Goal: Task Accomplishment & Management: Complete application form

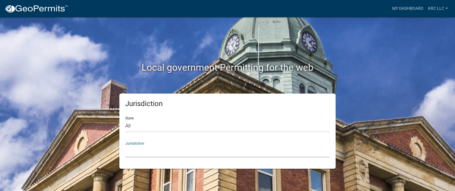
click at [145, 147] on select "[GEOGRAPHIC_DATA], [US_STATE] [GEOGRAPHIC_DATA], [US_STATE][PERSON_NAME][GEOGRA…" at bounding box center [227, 151] width 205 height 12
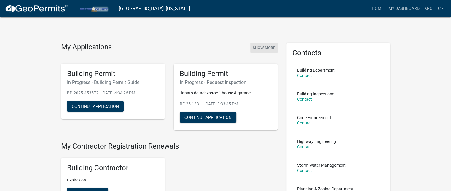
click at [266, 46] on button "Show More" at bounding box center [263, 48] width 27 height 10
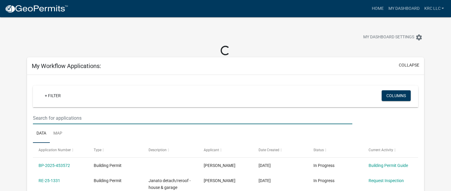
click at [108, 118] on input "text" at bounding box center [192, 118] width 319 height 12
drag, startPoint x: 177, startPoint y: 20, endPoint x: 162, endPoint y: 21, distance: 15.1
click at [175, 20] on div "My Dashboard Settings settings" at bounding box center [226, 30] width 406 height 27
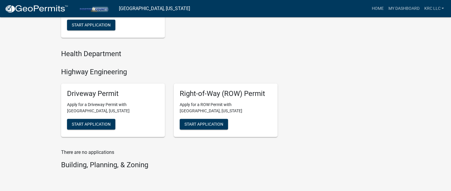
scroll to position [178, 0]
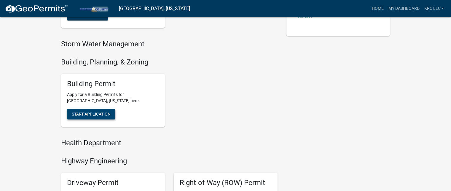
click at [95, 115] on span "Start Application" at bounding box center [91, 113] width 39 height 5
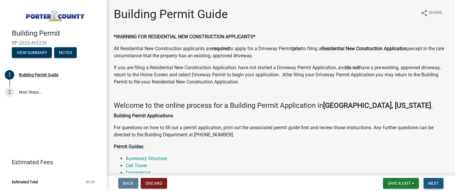
click at [435, 182] on span "Next" at bounding box center [434, 183] width 10 height 5
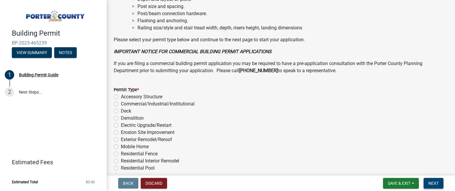
scroll to position [506, 0]
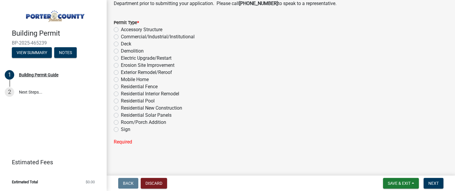
click at [121, 71] on label "Exterior Remodel/Reroof" at bounding box center [146, 72] width 51 height 7
click at [121, 71] on input "Exterior Remodel/Reroof" at bounding box center [123, 71] width 4 height 4
radio input "true"
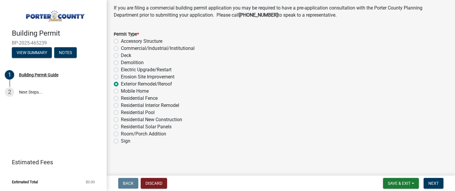
scroll to position [494, 0]
click at [435, 183] on span "Next" at bounding box center [434, 183] width 10 height 5
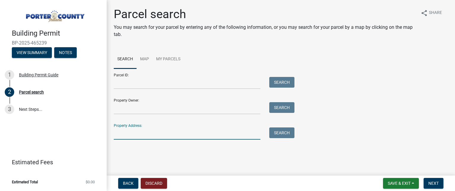
paste input "[STREET_ADDRESS]"
click at [280, 133] on button "Search" at bounding box center [281, 132] width 25 height 11
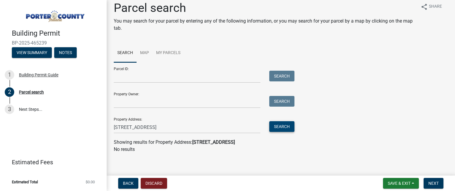
scroll to position [9, 0]
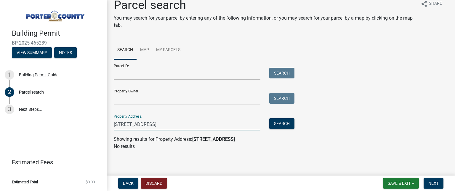
drag, startPoint x: 202, startPoint y: 123, endPoint x: 146, endPoint y: 125, distance: 55.8
click at [146, 125] on input "[STREET_ADDRESS]" at bounding box center [187, 124] width 147 height 12
type input "[STREET_ADDRESS]"
click at [283, 121] on button "Search" at bounding box center [281, 123] width 25 height 11
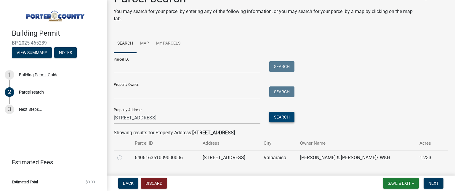
scroll to position [30, 0]
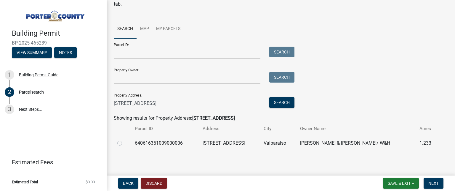
click at [124, 139] on label at bounding box center [124, 139] width 0 height 0
click at [124, 143] on input "radio" at bounding box center [126, 141] width 4 height 4
radio input "true"
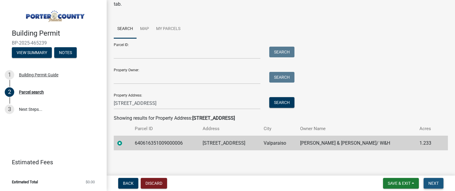
click at [435, 181] on span "Next" at bounding box center [434, 183] width 10 height 5
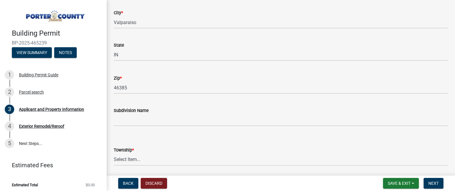
scroll to position [178, 0]
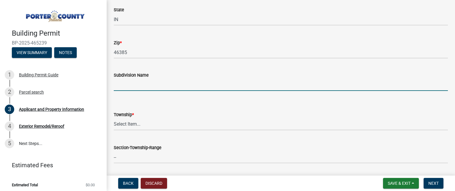
click at [137, 84] on input "Subdivision Name" at bounding box center [281, 85] width 334 height 12
type input "Harvest Acres"
click at [126, 125] on select "Select Item... [PERSON_NAME][GEOGRAPHIC_DATA] [PERSON_NAME][GEOGRAPHIC_DATA] [G…" at bounding box center [281, 124] width 334 height 12
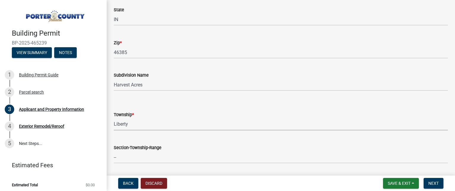
click at [114, 118] on select "Select Item... [PERSON_NAME][GEOGRAPHIC_DATA] [PERSON_NAME][GEOGRAPHIC_DATA] [G…" at bounding box center [281, 124] width 334 height 12
select select "403f4b3c-c23a-4b9f-b6b7-b4f73366513c"
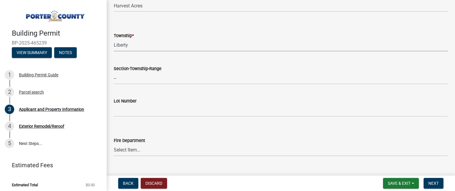
scroll to position [296, 0]
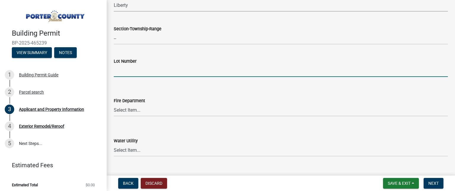
click at [127, 71] on input "Lot Number" at bounding box center [281, 71] width 334 height 12
type input "8"
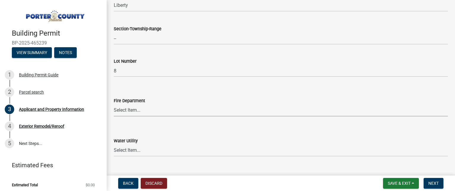
click at [124, 110] on select "Select Item... [PERSON_NAME] [PERSON_NAME] Harbor [PERSON_NAME] Grove [PERSON_N…" at bounding box center [281, 110] width 334 height 12
click at [114, 104] on select "Select Item... [PERSON_NAME] [PERSON_NAME] Harbor [PERSON_NAME] Grove [PERSON_N…" at bounding box center [281, 110] width 334 height 12
select select "cab7bb26-0259-4021-a4e9-b3a2d3356afe"
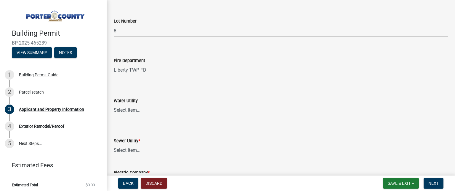
scroll to position [385, 0]
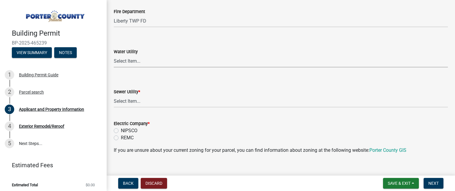
click at [132, 63] on select "Select Item... Aqua [US_STATE] Inc Damon Run [US_STATE] American Water Nature W…" at bounding box center [281, 61] width 334 height 12
click at [124, 60] on select "Select Item... Aqua [US_STATE] Inc Damon Run [US_STATE] American Water Nature W…" at bounding box center [281, 61] width 334 height 12
click at [114, 55] on select "Select Item... Aqua [US_STATE] Inc Damon Run [US_STATE] American Water Nature W…" at bounding box center [281, 61] width 334 height 12
select select "19353e9d-6395-4d02-b087-104cb5947cdc"
click at [131, 102] on select "Select Item... Aqua [US_STATE] Inc Damon Run Falling Waters Lake Eliza - LEACD …" at bounding box center [281, 101] width 334 height 12
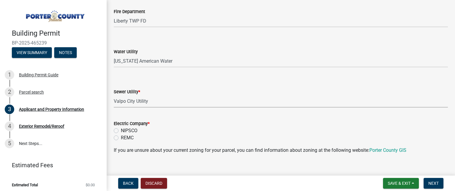
click at [114, 95] on select "Select Item... Aqua [US_STATE] Inc Damon Run Falling Waters Lake Eliza - LEACD …" at bounding box center [281, 101] width 334 height 12
select select "c796f995-08fe-487b-a20e-70ab553361d3"
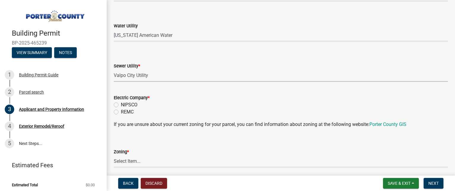
scroll to position [415, 0]
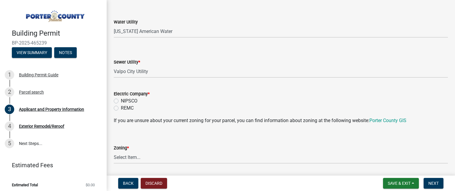
click at [121, 100] on label "NIPSCO" at bounding box center [129, 100] width 17 height 7
click at [121, 100] on input "NIPSCO" at bounding box center [123, 99] width 4 height 4
radio input "true"
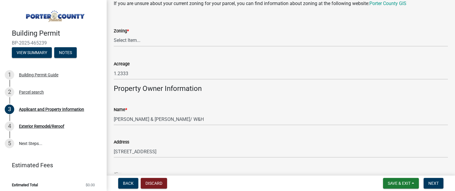
scroll to position [534, 0]
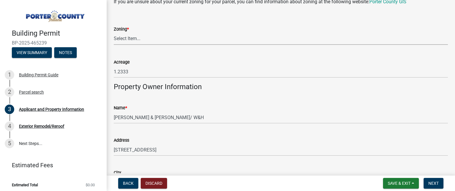
click at [136, 39] on select "Select Item... A1 A2 CH CM CN I1 I2 I3 IN MP OT P1 P2 PUD R1 R2 R3 R4 RL RR" at bounding box center [281, 39] width 334 height 12
click at [114, 33] on select "Select Item... A1 A2 CH CM CN I1 I2 I3 IN MP OT P1 P2 PUD R1 R2 R3 R4 RL RR" at bounding box center [281, 39] width 334 height 12
select select "92efe679-05f4-414a-9426-51627fba5de6"
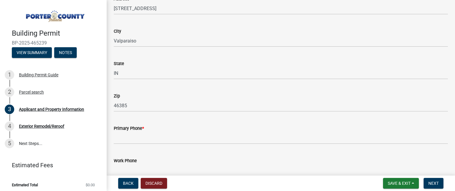
scroll to position [771, 0]
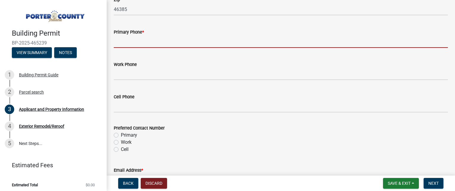
click at [131, 42] on input "Primary Phone *" at bounding box center [281, 42] width 334 height 12
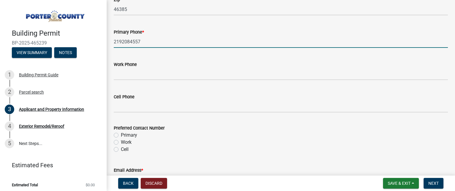
type input "2192084557"
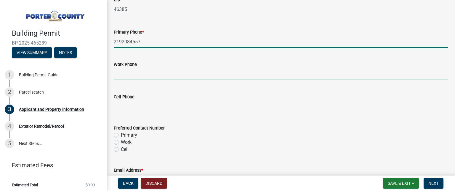
click at [243, 78] on input "Work Phone" at bounding box center [281, 74] width 334 height 12
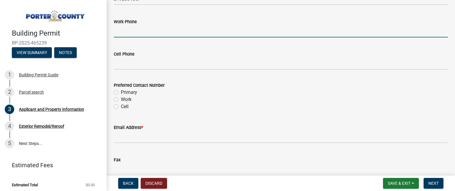
scroll to position [860, 0]
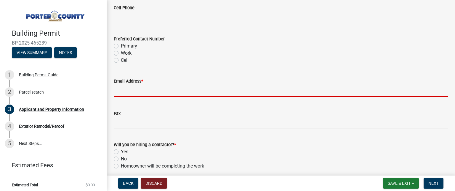
click at [127, 92] on input "Email Address *" at bounding box center [281, 90] width 334 height 12
type input "[EMAIL_ADDRESS][DOMAIN_NAME]"
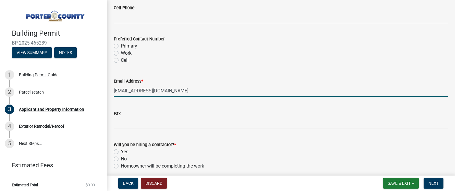
click at [261, 106] on div "Fax" at bounding box center [281, 115] width 334 height 28
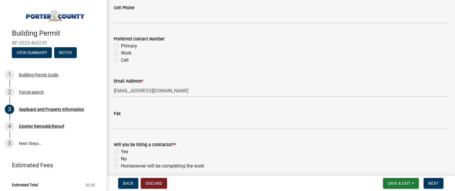
scroll to position [918, 0]
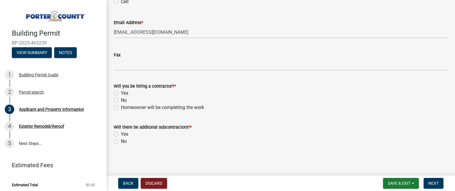
click at [121, 92] on label "Yes" at bounding box center [124, 93] width 7 height 7
click at [121, 92] on input "Yes" at bounding box center [123, 92] width 4 height 4
radio input "true"
click at [121, 140] on label "No" at bounding box center [124, 141] width 6 height 7
click at [121, 140] on input "No" at bounding box center [123, 140] width 4 height 4
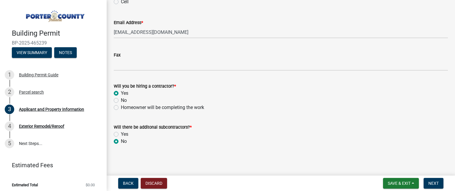
radio input "true"
click at [430, 181] on span "Next" at bounding box center [434, 183] width 10 height 5
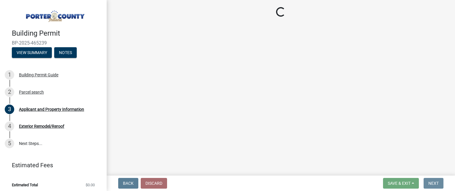
scroll to position [0, 0]
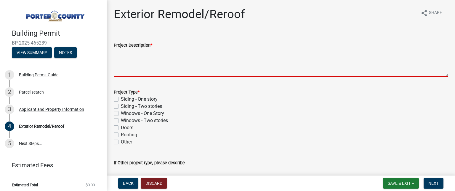
click at [149, 65] on textarea "Project Description *" at bounding box center [281, 63] width 334 height 28
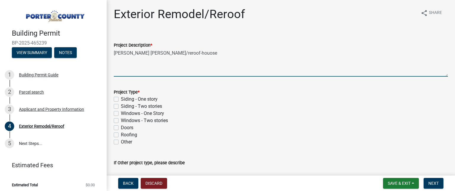
click at [165, 54] on textarea "[PERSON_NAME] [PERSON_NAME]/reroof-houose" at bounding box center [281, 63] width 334 height 28
click at [134, 52] on textarea "[PERSON_NAME] [PERSON_NAME]/reroof-house" at bounding box center [281, 63] width 334 height 28
click at [190, 60] on textarea "[PERSON_NAME] detach/reroof-house" at bounding box center [281, 63] width 334 height 28
type textarea "[PERSON_NAME] detach/reroof-house"
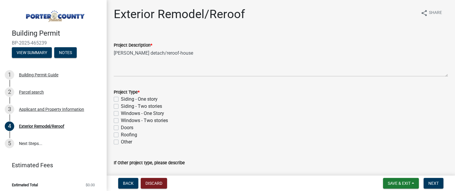
click at [121, 135] on label "Roofing" at bounding box center [129, 134] width 16 height 7
click at [121, 135] on input "Roofing" at bounding box center [123, 133] width 4 height 4
checkbox input "true"
checkbox input "false"
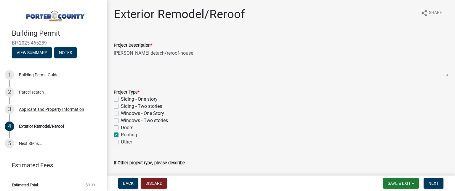
checkbox input "false"
checkbox input "true"
checkbox input "false"
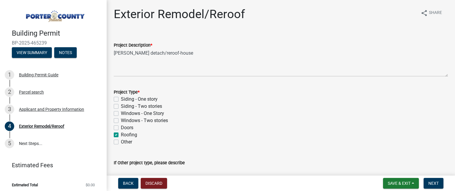
click at [212, 88] on div "Project Type *" at bounding box center [281, 91] width 334 height 7
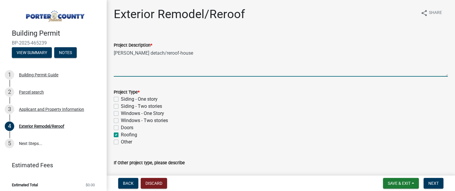
drag, startPoint x: 175, startPoint y: 53, endPoint x: 157, endPoint y: 54, distance: 18.1
click at [157, 54] on textarea "[PERSON_NAME] detach/reroof-house" at bounding box center [281, 63] width 334 height 28
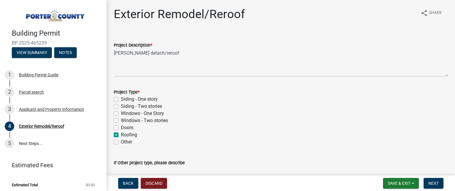
click at [231, 100] on div "Siding - One story" at bounding box center [281, 98] width 334 height 7
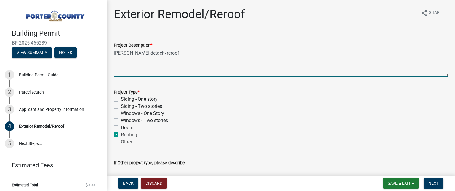
click at [161, 54] on textarea "[PERSON_NAME] detach/reroof" at bounding box center [281, 63] width 334 height 28
type textarea "[PERSON_NAME] detach/reroof house & garage"
click at [260, 104] on div "Siding - Two stories" at bounding box center [281, 106] width 334 height 7
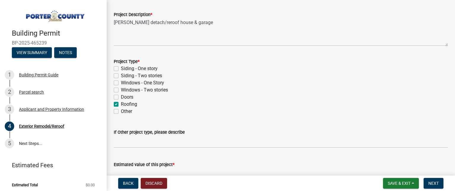
scroll to position [66, 0]
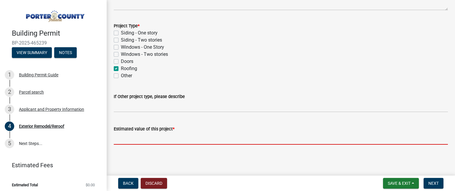
click at [130, 138] on input "text" at bounding box center [281, 138] width 334 height 12
paste input "16,000.00"
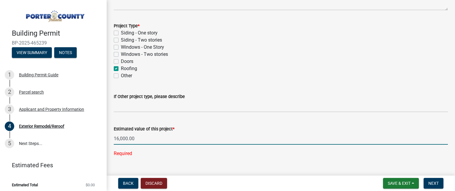
type input "16000"
click at [209, 63] on div "Doors" at bounding box center [281, 61] width 334 height 7
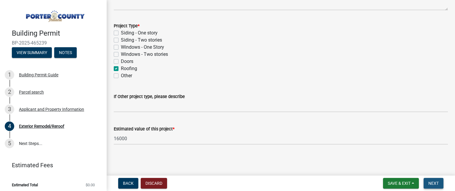
click at [434, 181] on span "Next" at bounding box center [434, 183] width 10 height 5
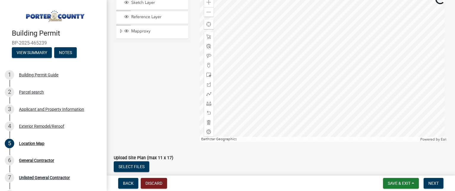
scroll to position [126, 0]
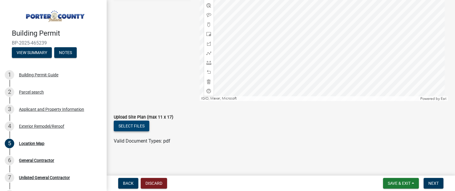
click at [142, 125] on button "Select files" at bounding box center [132, 125] width 36 height 11
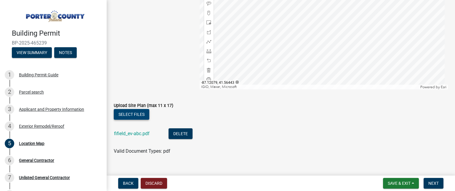
scroll to position [147, 0]
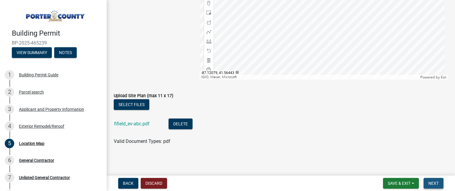
click at [432, 180] on button "Next" at bounding box center [434, 183] width 20 height 11
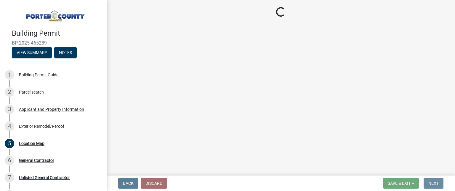
scroll to position [0, 0]
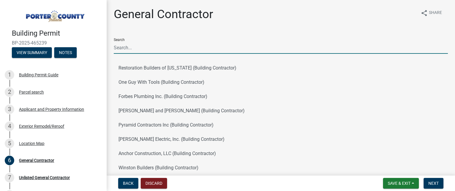
click at [168, 49] on input "Search" at bounding box center [281, 47] width 334 height 12
type input "jak"
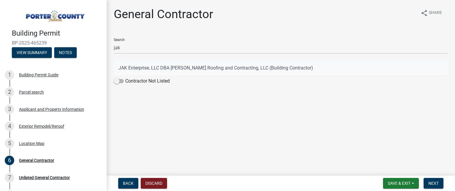
click at [163, 66] on button "JAK Enterprise, LLC DBA [PERSON_NAME] Roofing and Contracting, LLC (Building Co…" at bounding box center [281, 68] width 334 height 14
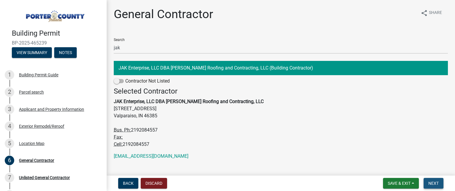
click at [436, 180] on button "Next" at bounding box center [434, 183] width 20 height 11
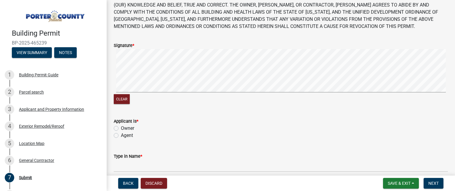
scroll to position [89, 0]
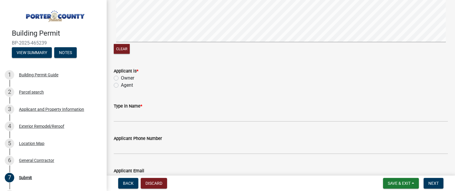
click at [121, 85] on label "Agent" at bounding box center [127, 85] width 12 height 7
click at [121, 85] on input "Agent" at bounding box center [123, 84] width 4 height 4
radio input "true"
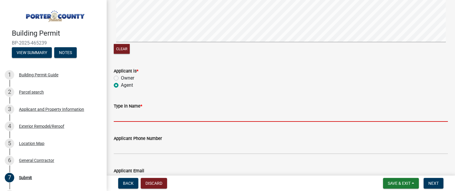
click at [123, 116] on input "Type in Name *" at bounding box center [281, 115] width 334 height 12
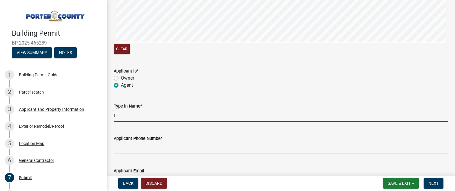
type input "[PERSON_NAME]"
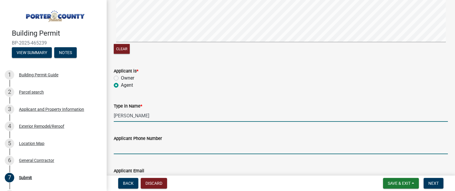
click at [135, 151] on input "Applicant Phone Number" at bounding box center [281, 148] width 334 height 12
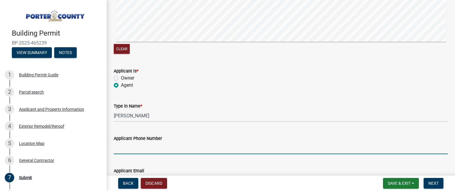
type input "2192084557"
type input "[EMAIL_ADDRESS][DOMAIN_NAME]"
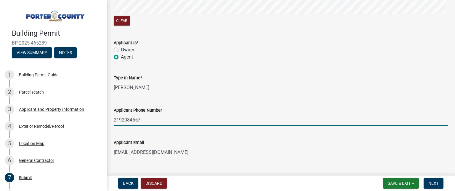
scroll to position [167, 0]
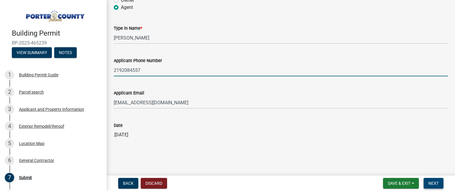
click at [436, 183] on span "Next" at bounding box center [434, 183] width 10 height 5
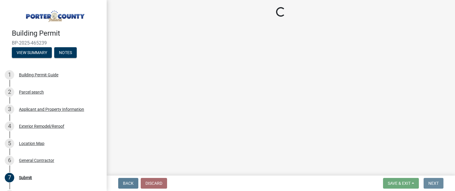
scroll to position [0, 0]
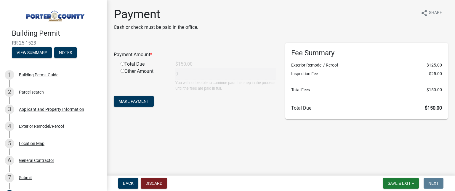
click at [122, 63] on input "radio" at bounding box center [123, 64] width 4 height 4
radio input "true"
type input "150"
click at [142, 102] on span "Make Payment" at bounding box center [134, 101] width 31 height 5
